Goal: Task Accomplishment & Management: Use online tool/utility

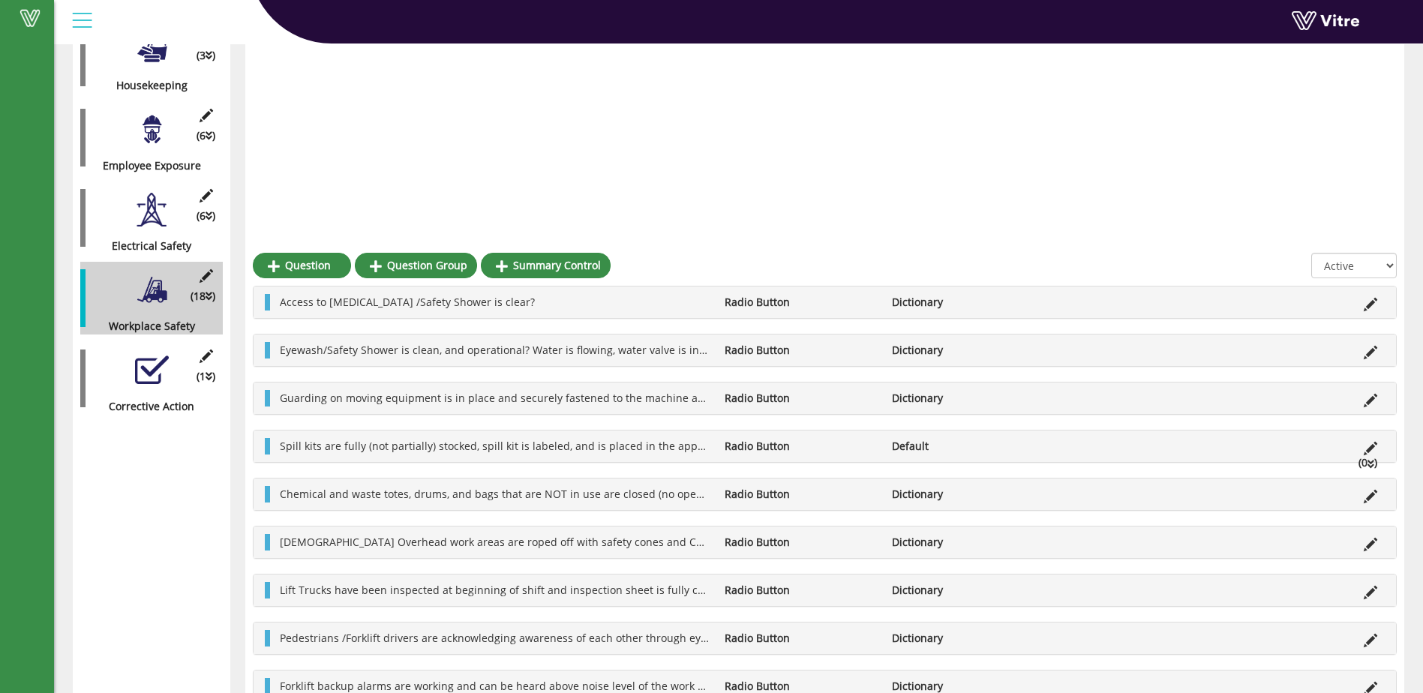
scroll to position [581, 0]
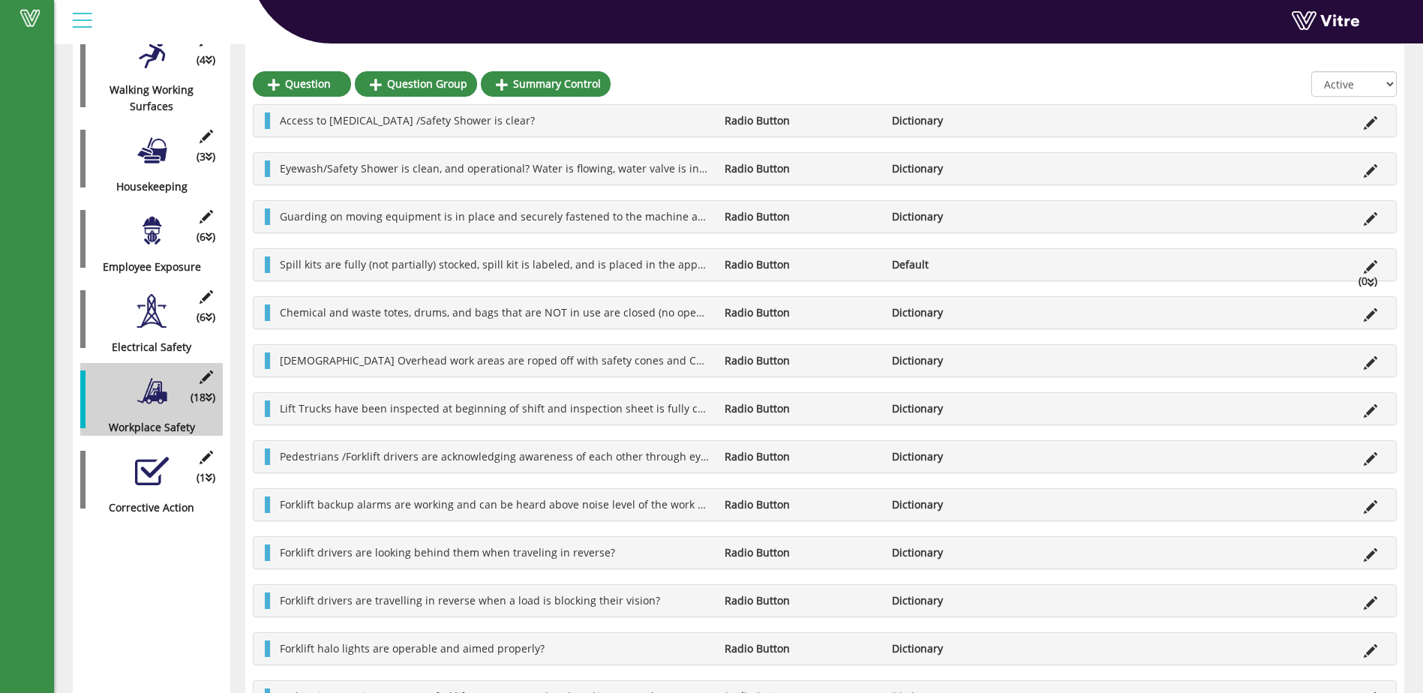
click at [155, 460] on div at bounding box center [152, 472] width 34 height 34
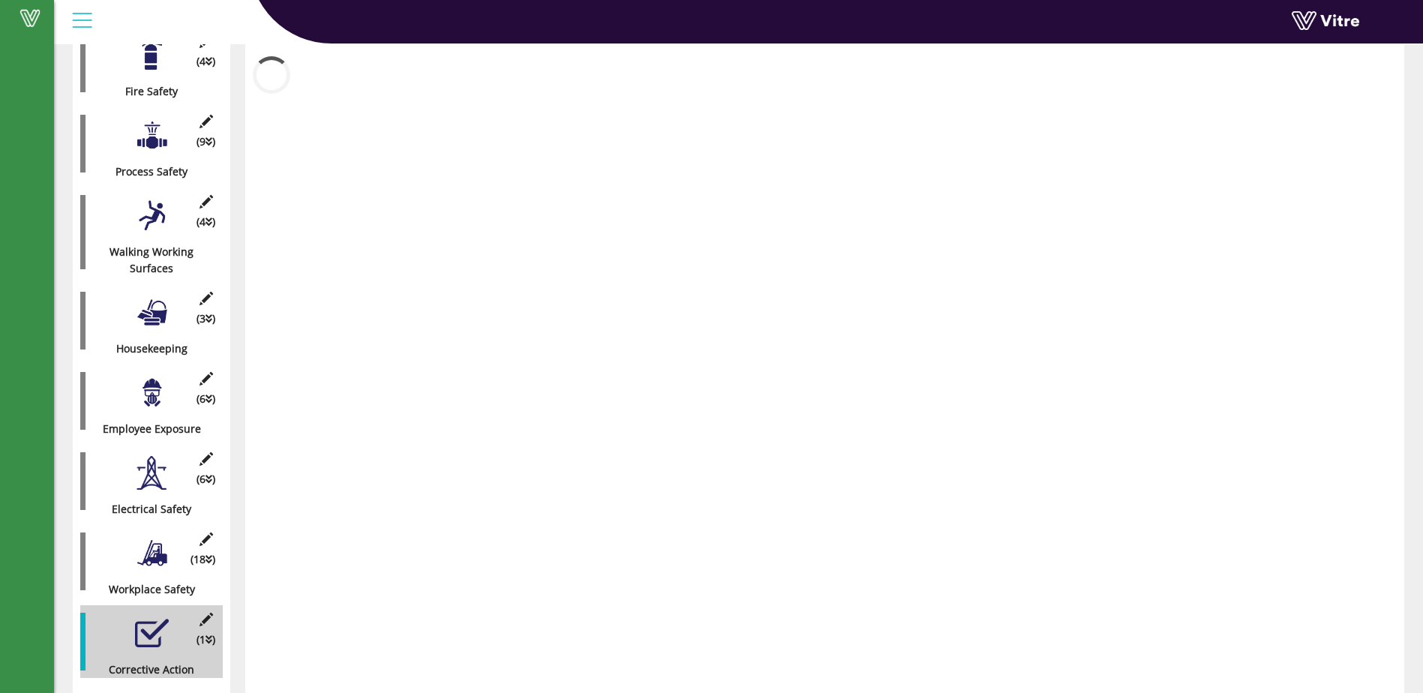
scroll to position [404, 0]
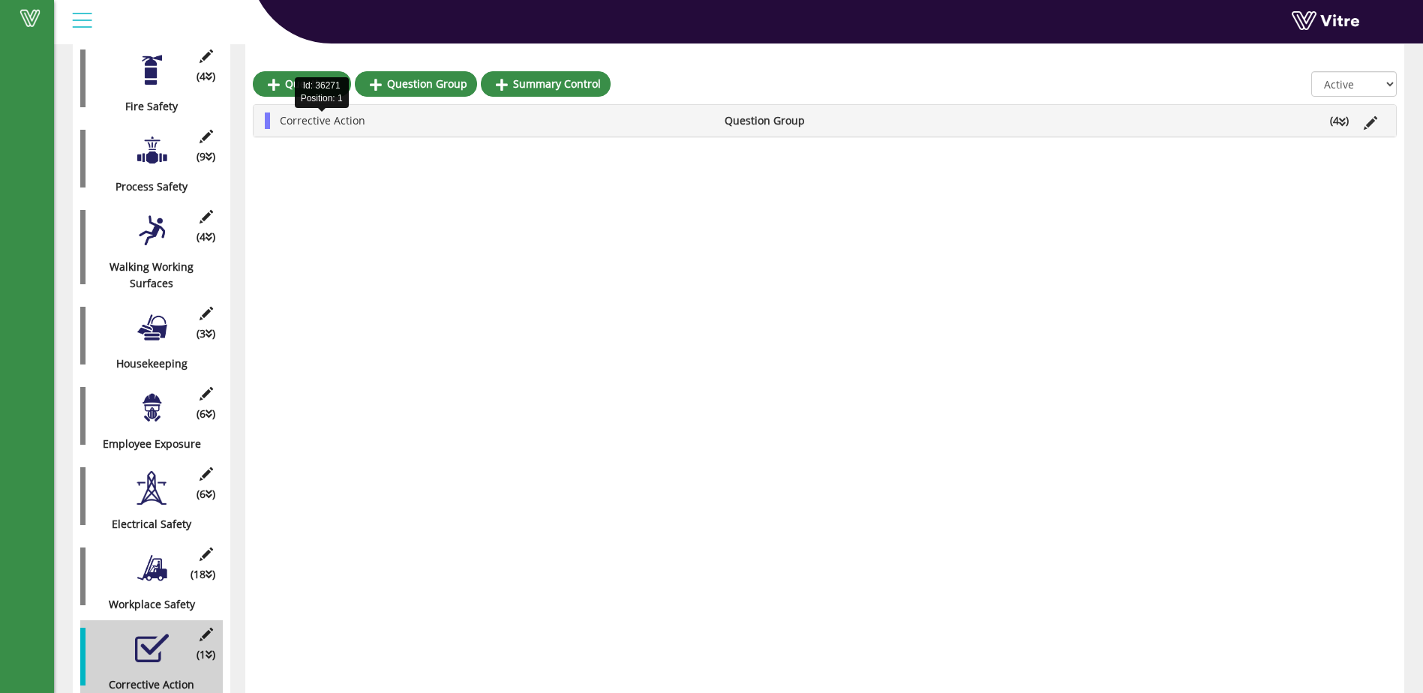
click at [307, 125] on span "Corrective Action" at bounding box center [323, 120] width 86 height 14
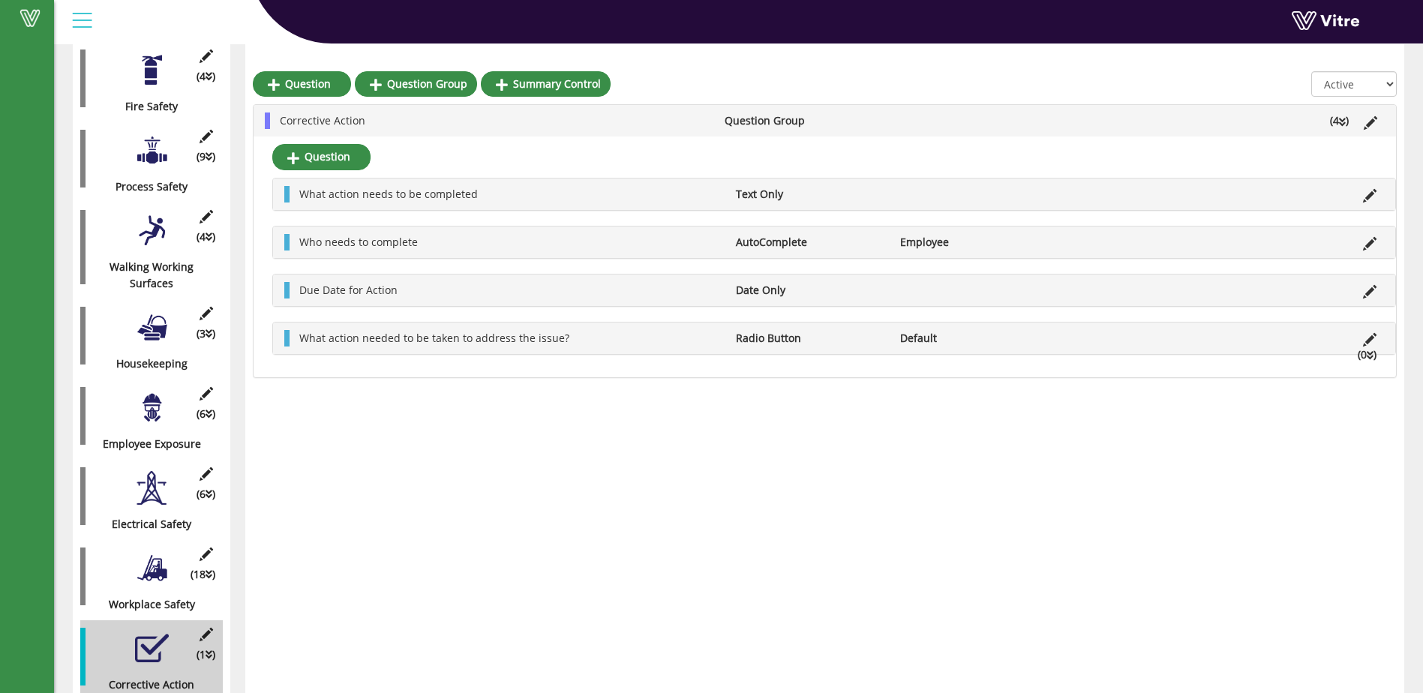
click at [416, 248] on li "Who needs to complete" at bounding box center [510, 242] width 437 height 17
click at [344, 240] on span "Who needs to complete" at bounding box center [358, 242] width 119 height 14
click at [423, 244] on li "Who needs to complete" at bounding box center [510, 242] width 437 height 17
click at [1369, 338] on icon at bounding box center [1370, 340] width 14 height 14
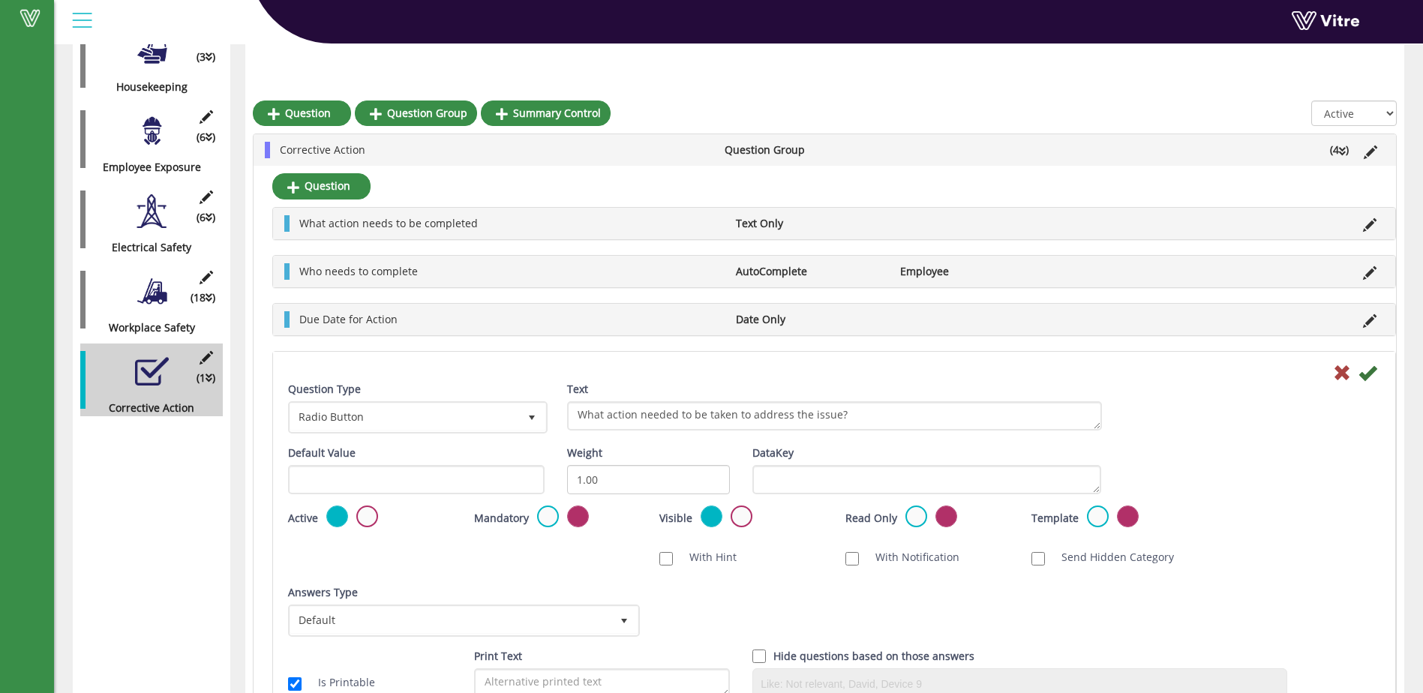
scroll to position [710, 0]
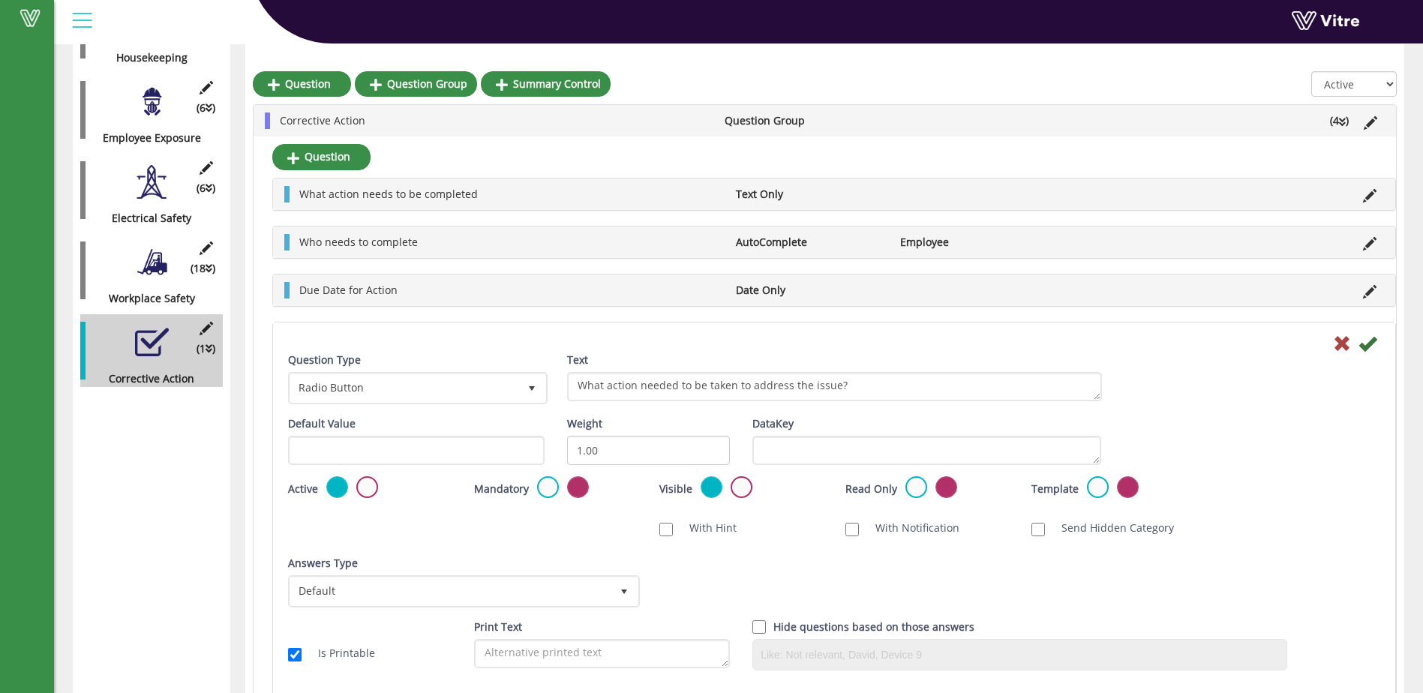
click at [185, 465] on div "Summary data table Category (5 ) Form Details (5 ) General (6 ) Checklist (4 ) …" at bounding box center [152, 115] width 158 height 1273
click at [356, 158] on link "Question" at bounding box center [321, 157] width 98 height 26
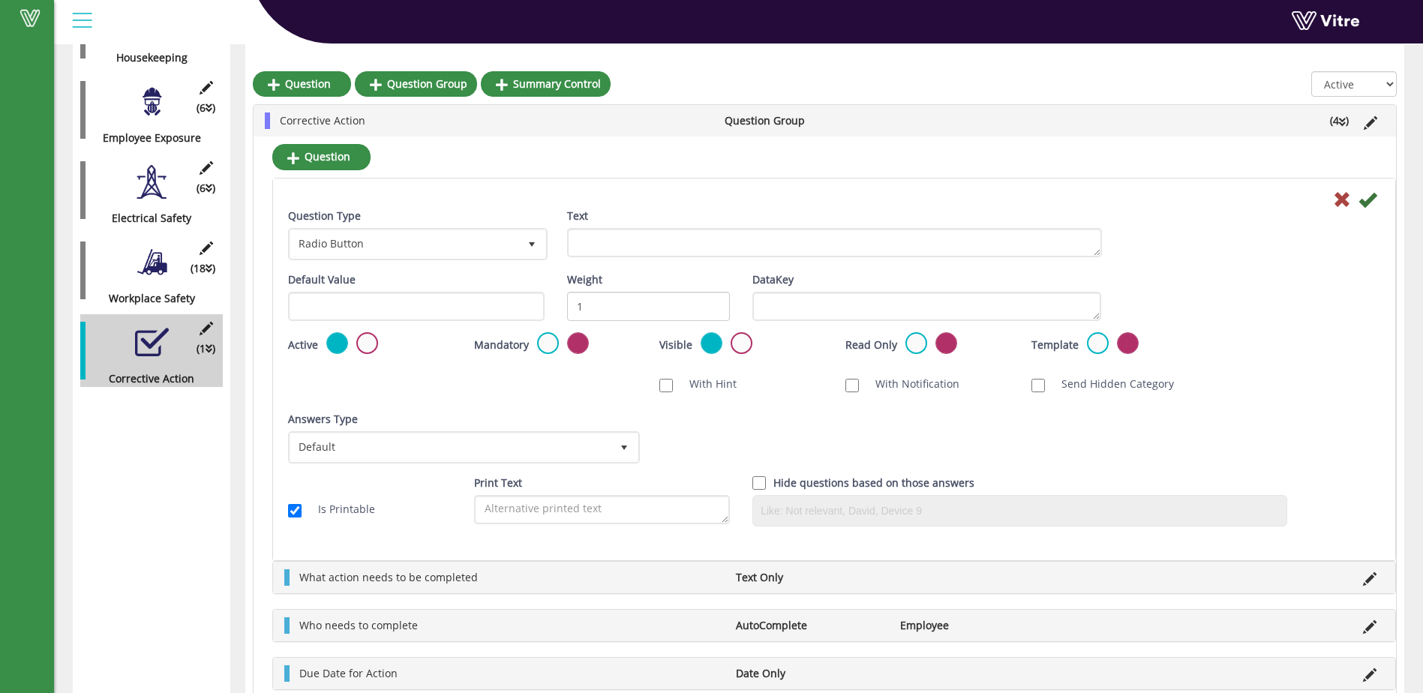
click at [763, 120] on li "Question Group" at bounding box center [800, 121] width 167 height 17
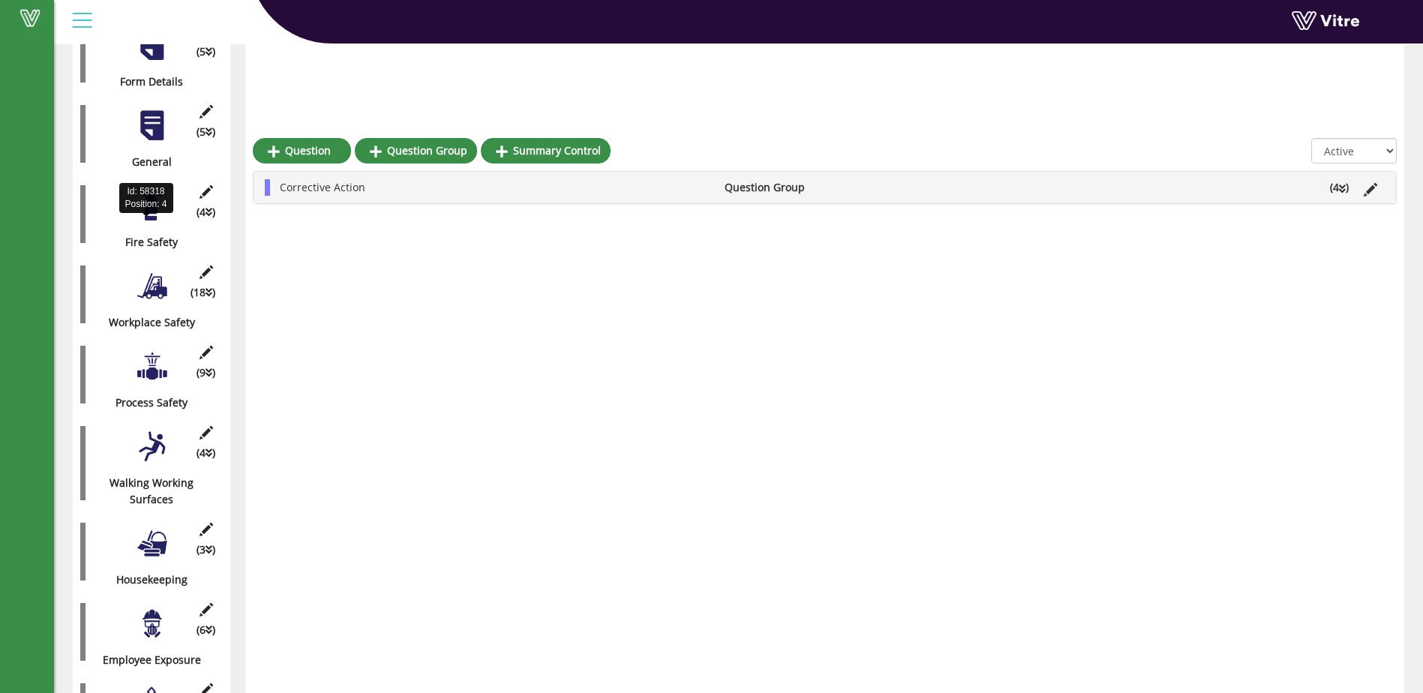
scroll to position [225, 0]
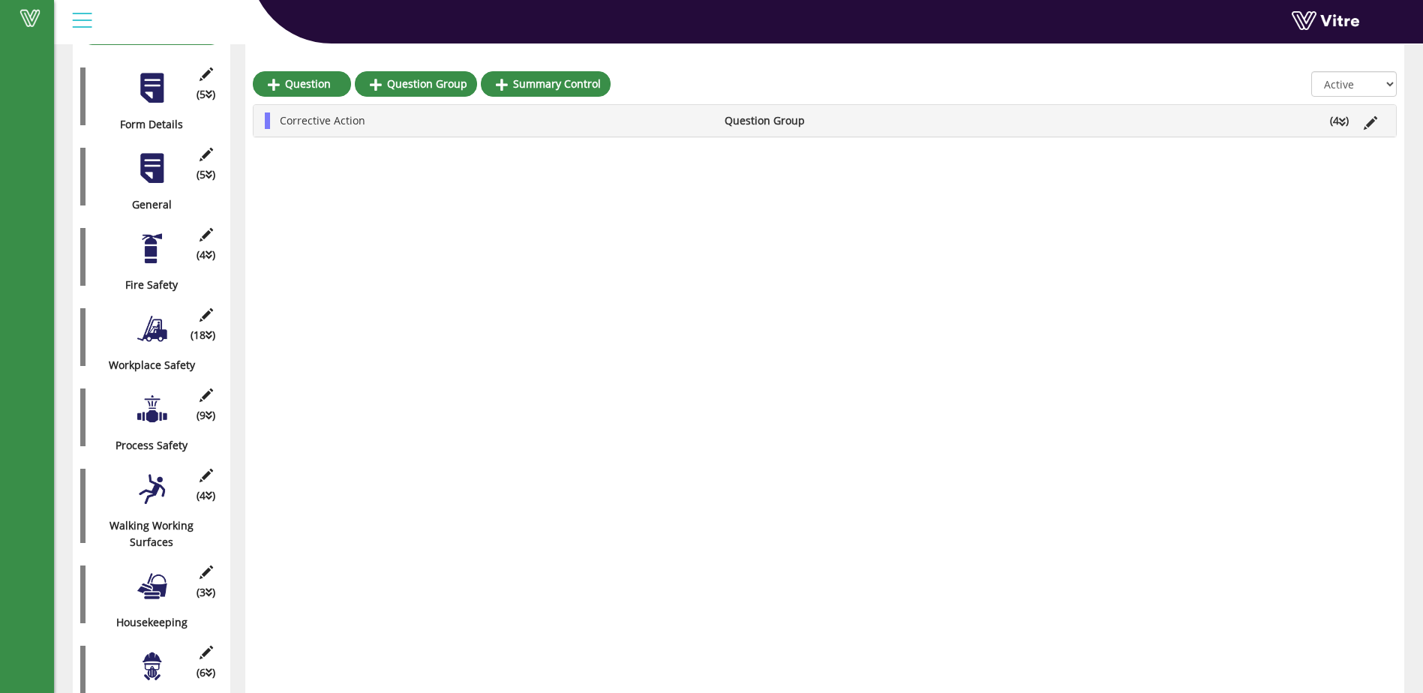
click at [157, 314] on div at bounding box center [152, 329] width 34 height 34
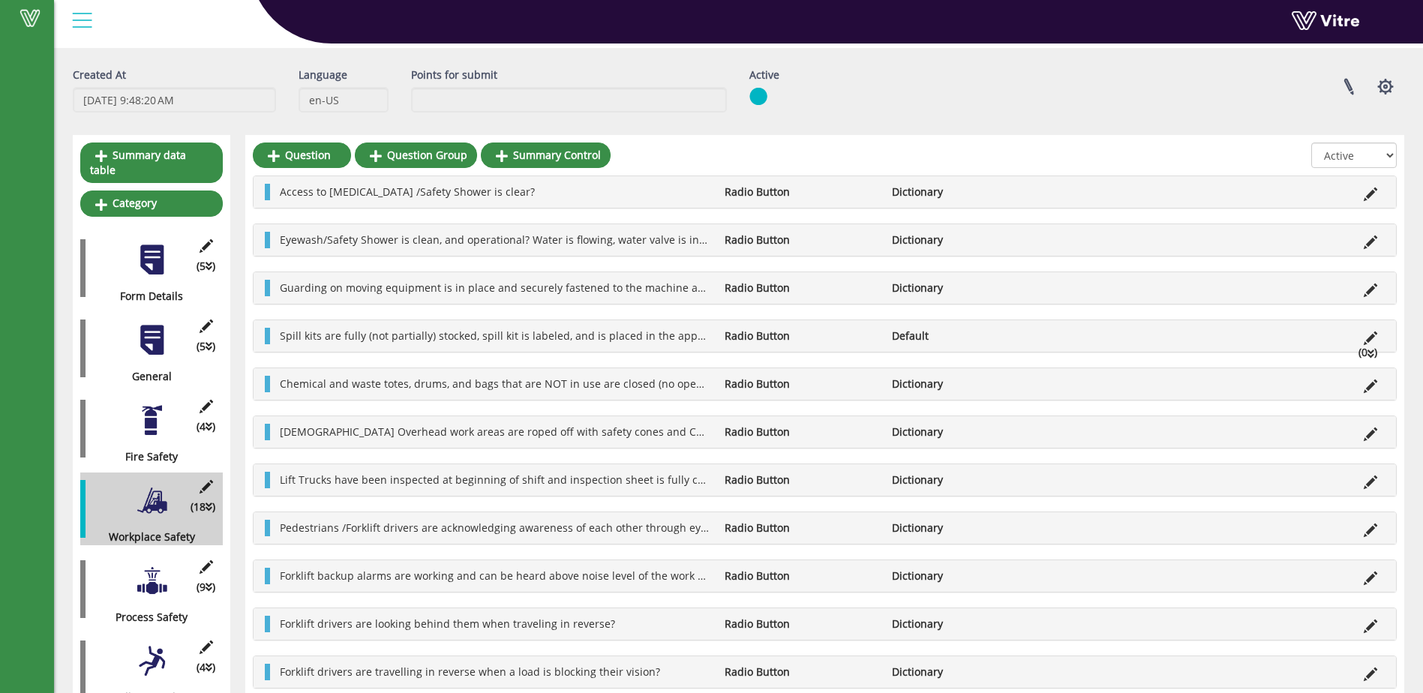
scroll to position [0, 0]
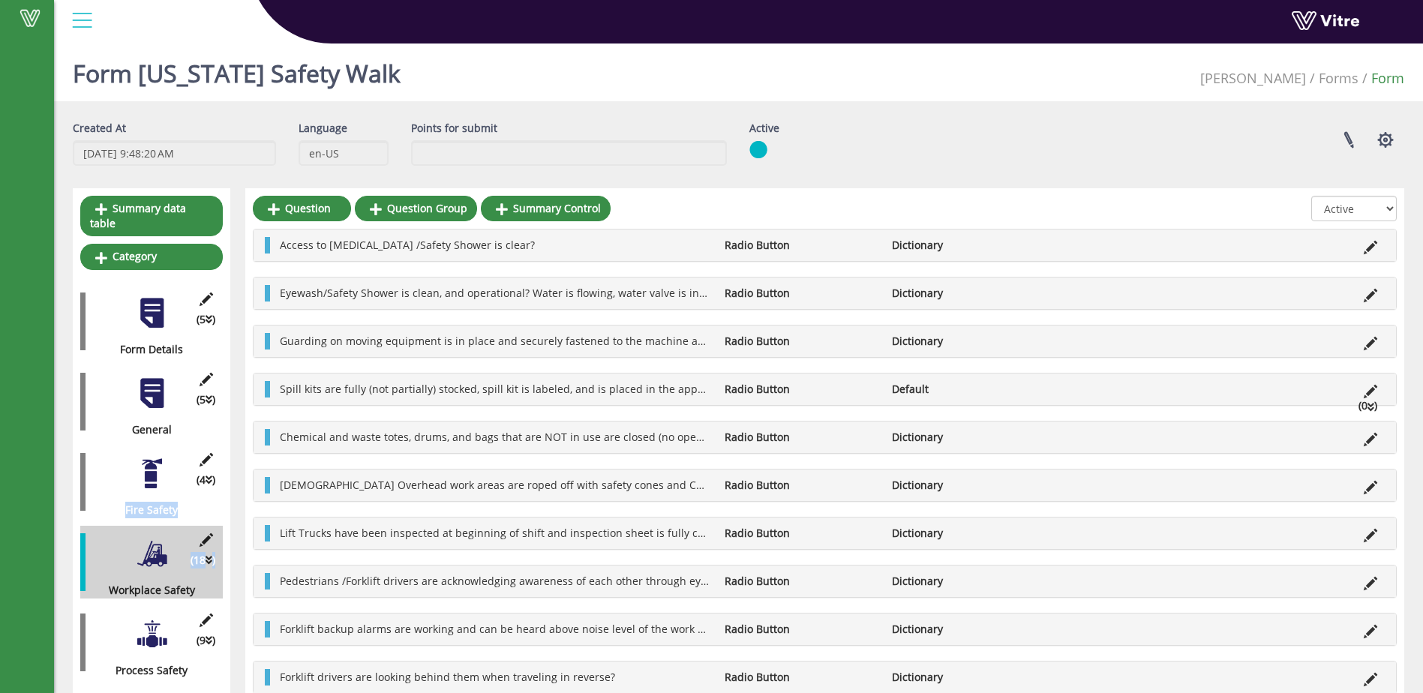
drag, startPoint x: 173, startPoint y: 541, endPoint x: 162, endPoint y: 443, distance: 98.9
click at [162, 443] on div "(5 ) Form Details (5 ) General (6 ) Checklist (4 ) Fire Safety (18 ) Workplace …" at bounding box center [151, 691] width 143 height 812
click at [939, 141] on div "Linked Projects Set Users Clone Form Clone Form Category Additional languages" at bounding box center [1134, 140] width 564 height 40
